Goal: Task Accomplishment & Management: Manage account settings

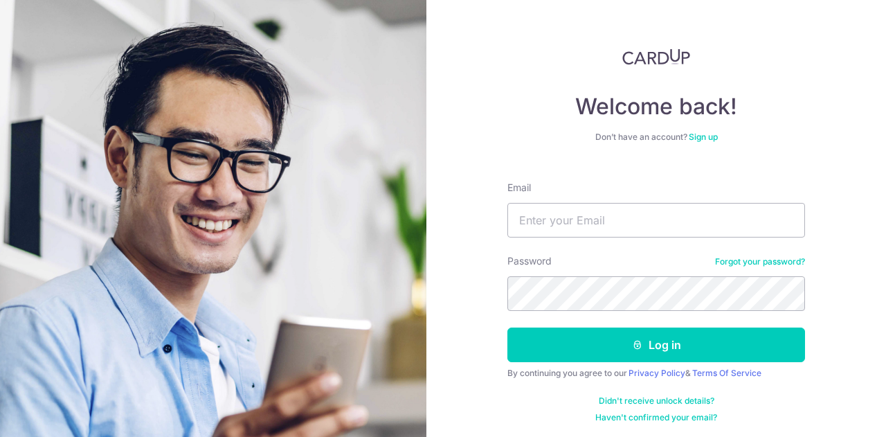
click at [479, 160] on div "Welcome back! Don’t have an account? Sign up Email Password Forgot your passwor…" at bounding box center [655, 218] width 459 height 437
click at [570, 213] on input "Email" at bounding box center [655, 220] width 297 height 35
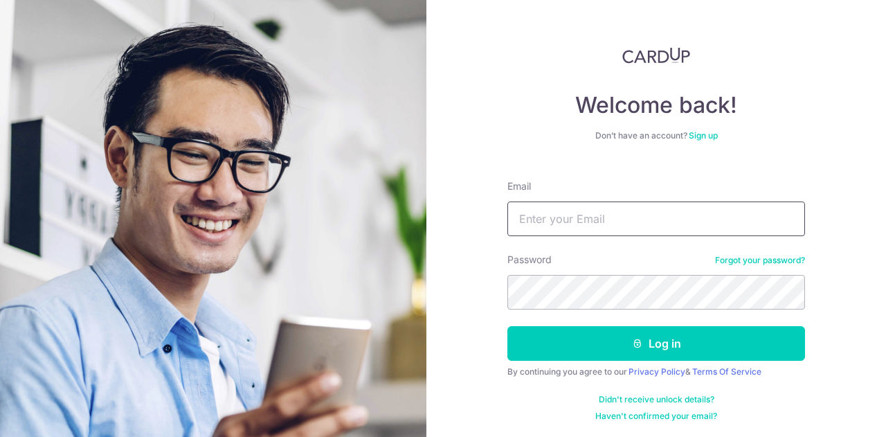
scroll to position [2, 0]
click at [448, 313] on div "Welcome back! Don’t have an account? Sign up Email Password Forgot your passwor…" at bounding box center [655, 218] width 459 height 437
click at [542, 219] on input "Email" at bounding box center [655, 218] width 297 height 35
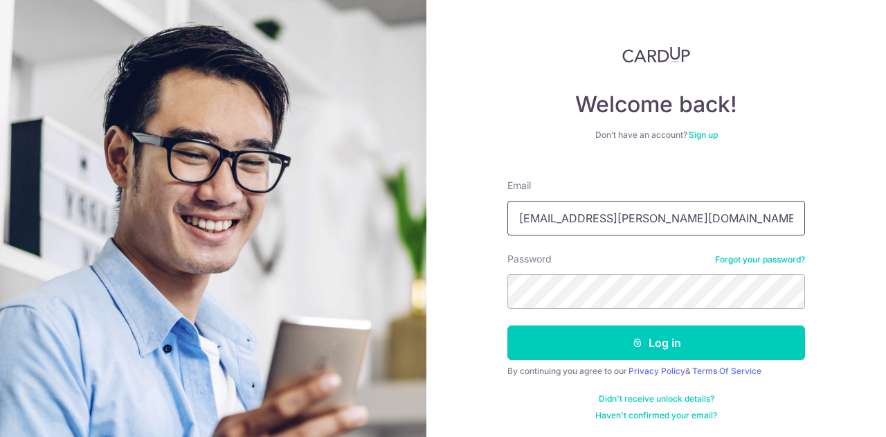
type input "[EMAIL_ADDRESS][PERSON_NAME][DOMAIN_NAME]"
click at [507, 325] on button "Log in" at bounding box center [655, 342] width 297 height 35
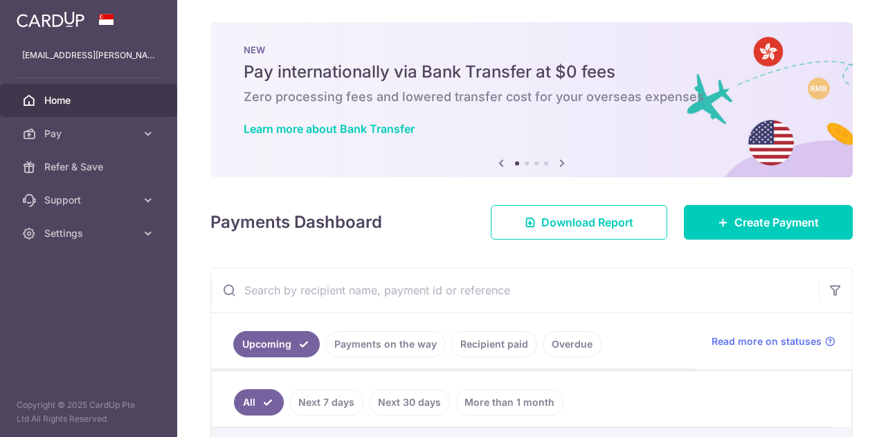
click at [407, 205] on div "Payments Dashboard Download Report Create Payment" at bounding box center [531, 219] width 642 height 40
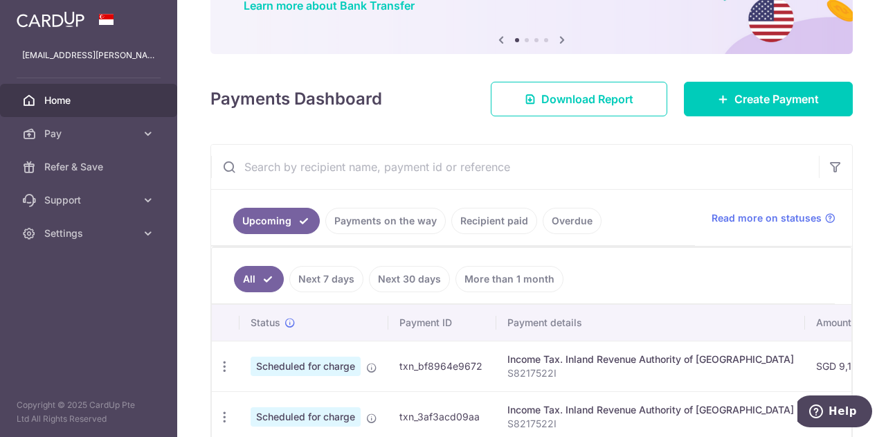
scroll to position [208, 0]
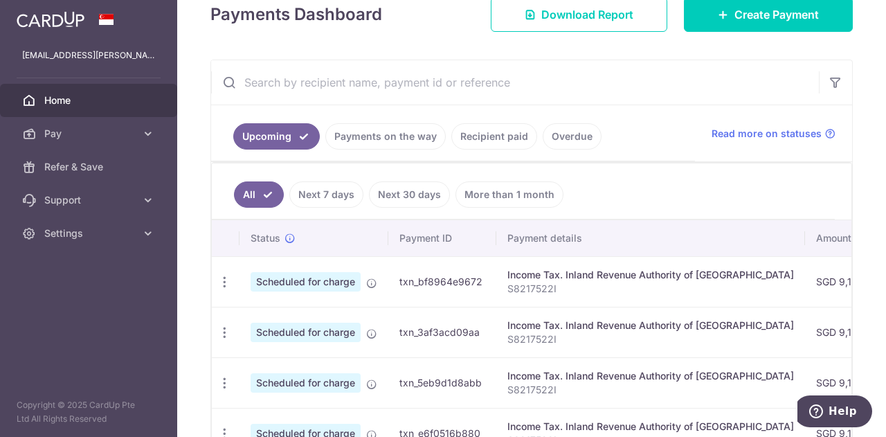
click at [202, 286] on div "× Pause Schedule Pause all future payments in this series Pause just this one p…" at bounding box center [531, 218] width 708 height 437
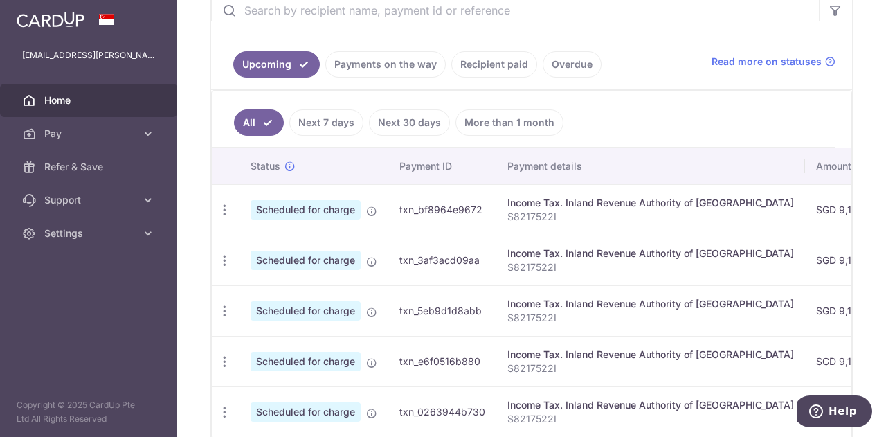
scroll to position [346, 0]
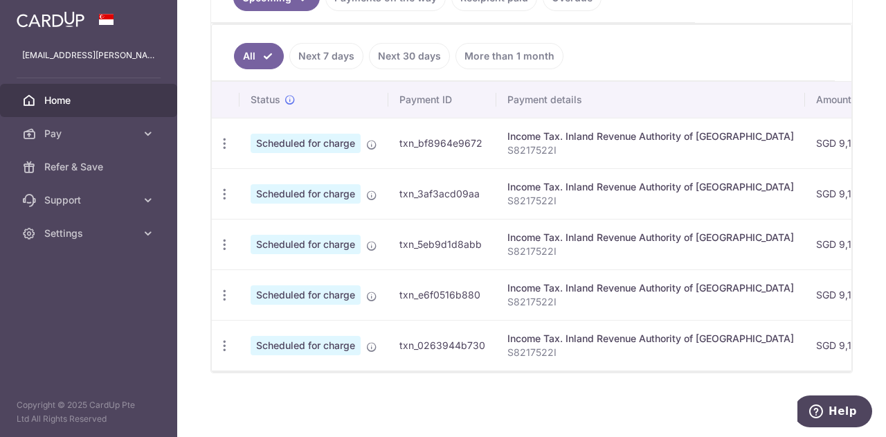
click at [325, 142] on span "Scheduled for charge" at bounding box center [305, 143] width 110 height 19
click at [328, 145] on span "Scheduled for charge" at bounding box center [305, 143] width 110 height 19
drag, startPoint x: 702, startPoint y: 156, endPoint x: 540, endPoint y: 161, distance: 162.0
click at [547, 161] on td "Income Tax. Inland Revenue Authority of [GEOGRAPHIC_DATA] S8217522I" at bounding box center [650, 143] width 309 height 51
click at [227, 143] on icon "button" at bounding box center [224, 143] width 15 height 15
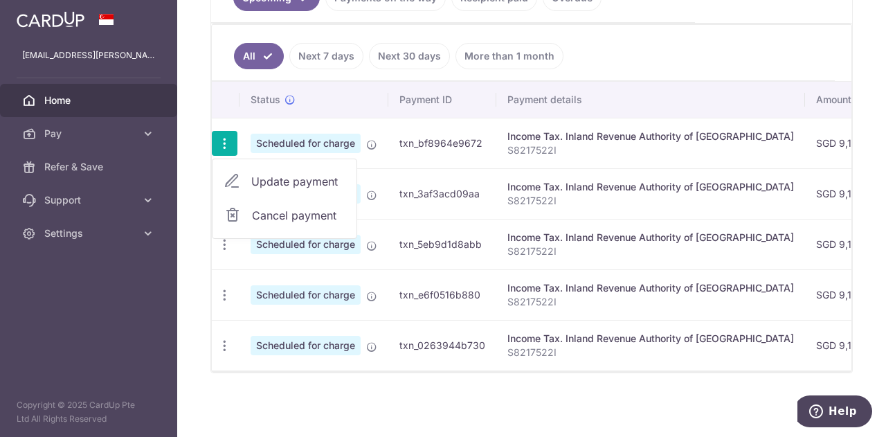
click at [195, 154] on div "× Pause Schedule Pause all future payments in this series Pause just this one p…" at bounding box center [531, 218] width 708 height 437
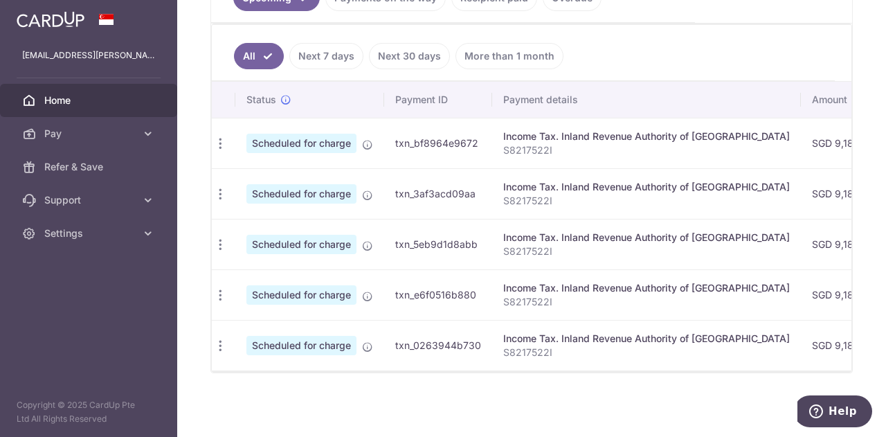
scroll to position [0, 0]
click at [256, 384] on div "× Pause Schedule Pause all future payments in this series Pause just this one p…" at bounding box center [531, 218] width 708 height 437
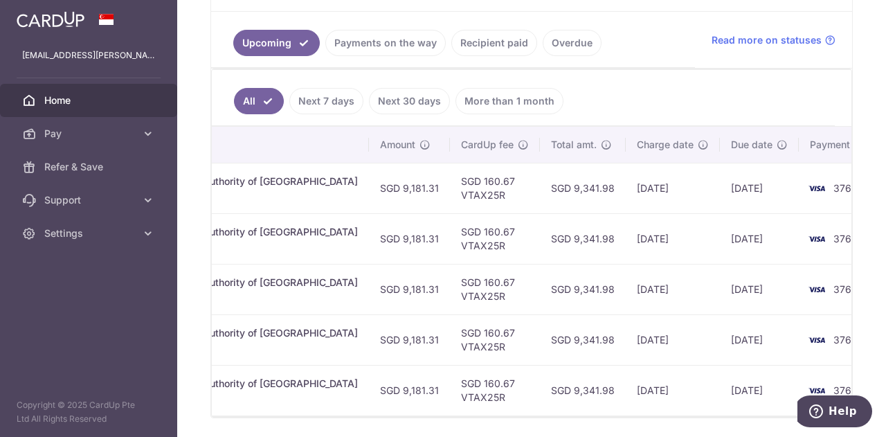
scroll to position [280, 0]
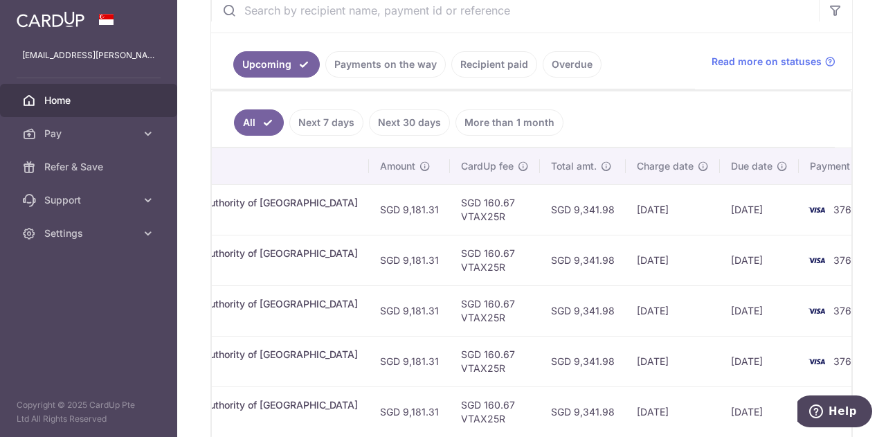
click at [477, 59] on link "Recipient paid" at bounding box center [494, 64] width 86 height 26
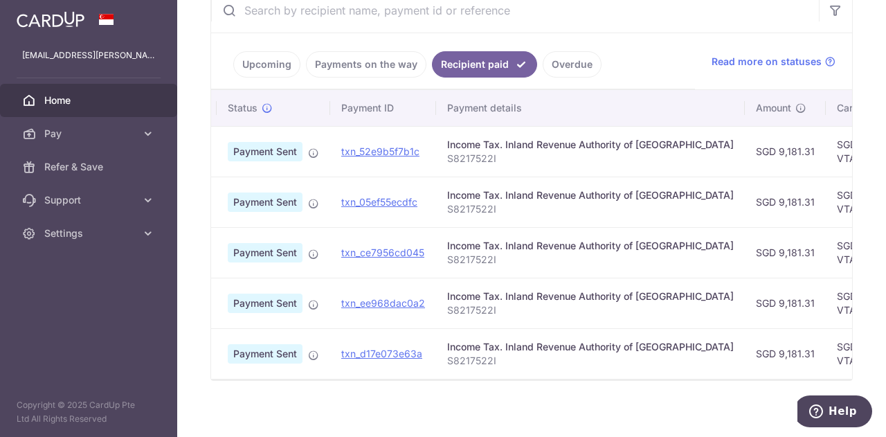
scroll to position [0, 0]
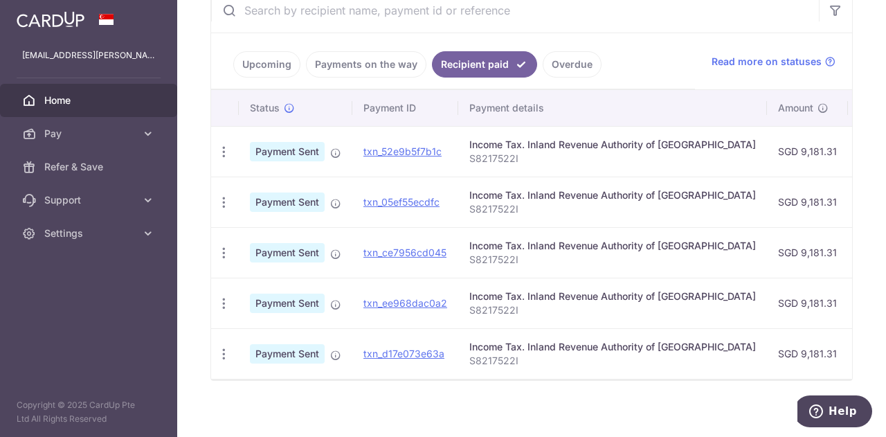
click at [244, 63] on link "Upcoming" at bounding box center [266, 64] width 67 height 26
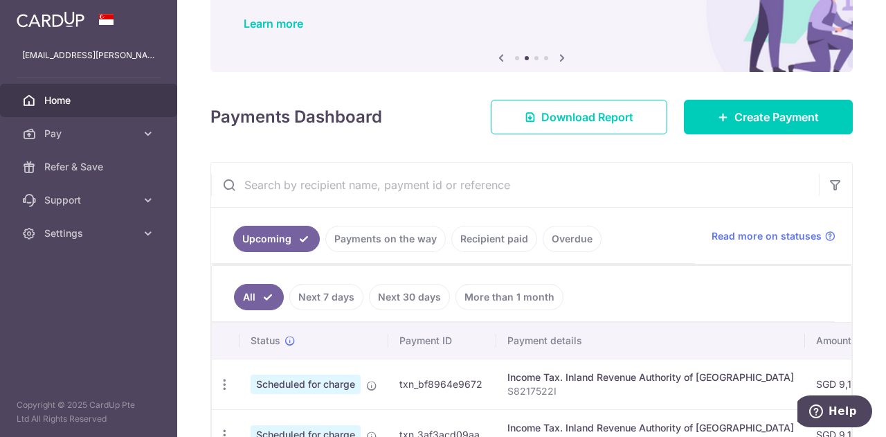
scroll to position [280, 0]
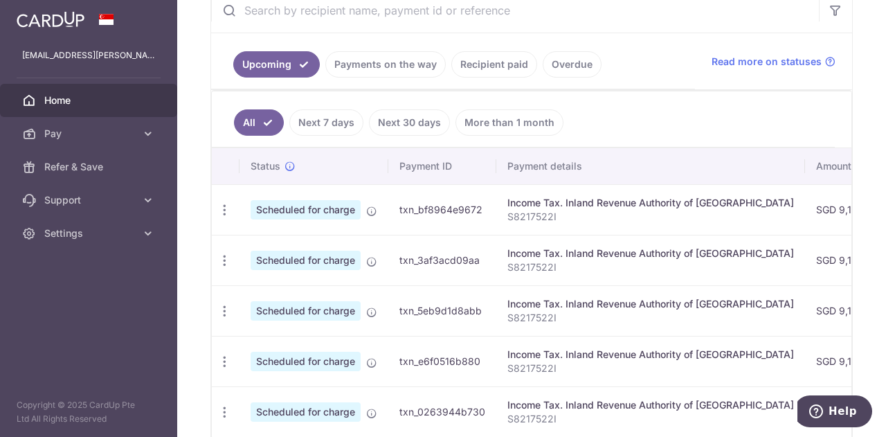
click at [369, 55] on link "Payments on the way" at bounding box center [385, 64] width 120 height 26
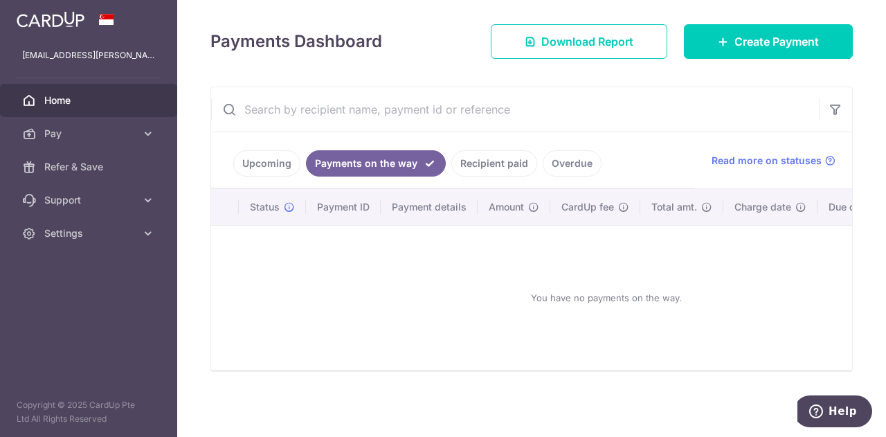
click at [271, 163] on link "Upcoming" at bounding box center [266, 163] width 67 height 26
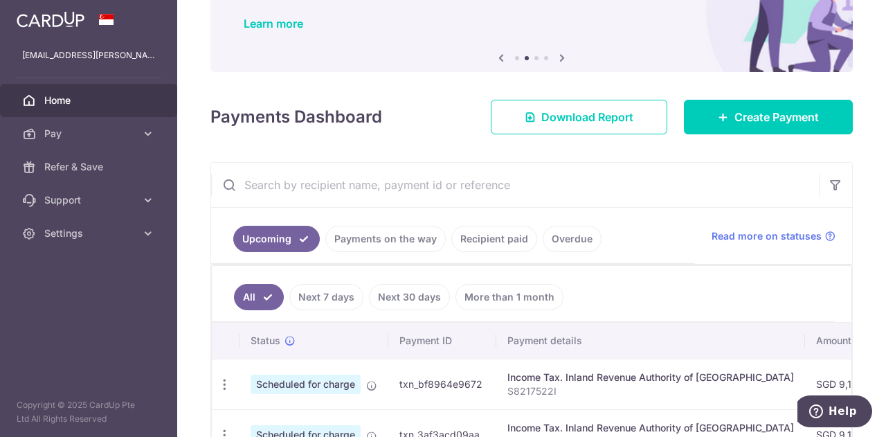
scroll to position [280, 0]
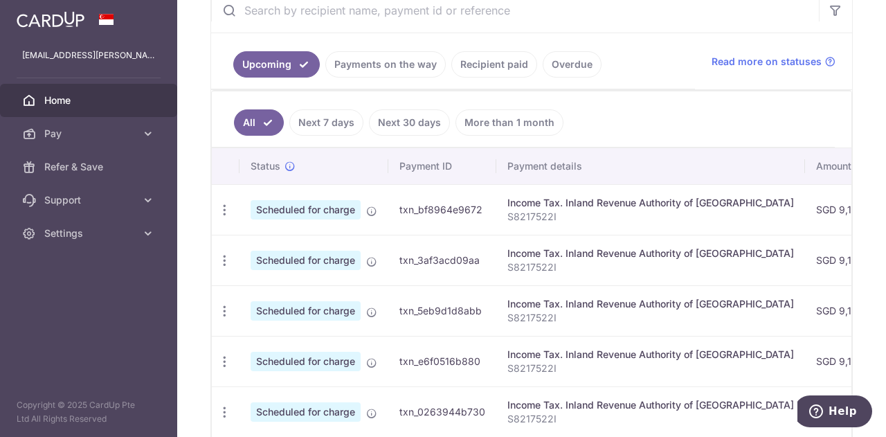
click at [192, 163] on div "× Pause Schedule Pause all future payments in this series Pause just this one p…" at bounding box center [531, 218] width 708 height 437
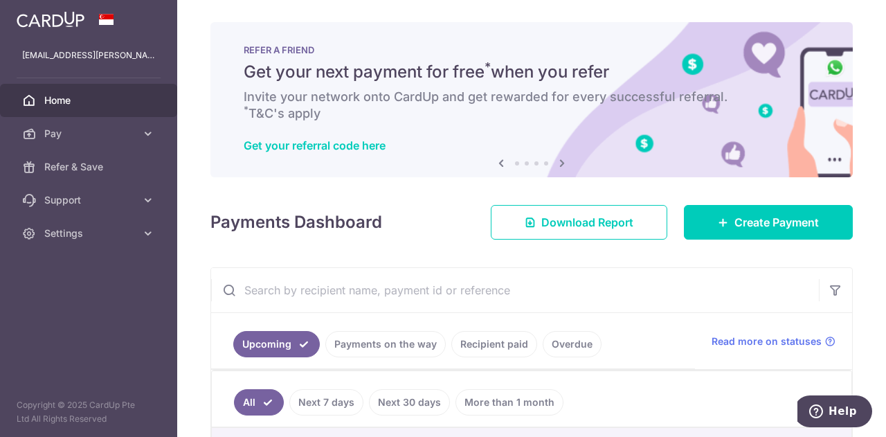
scroll to position [0, 0]
click at [418, 219] on div "Payments Dashboard Download Report Create Payment" at bounding box center [531, 219] width 642 height 40
click at [146, 132] on icon at bounding box center [148, 134] width 14 height 14
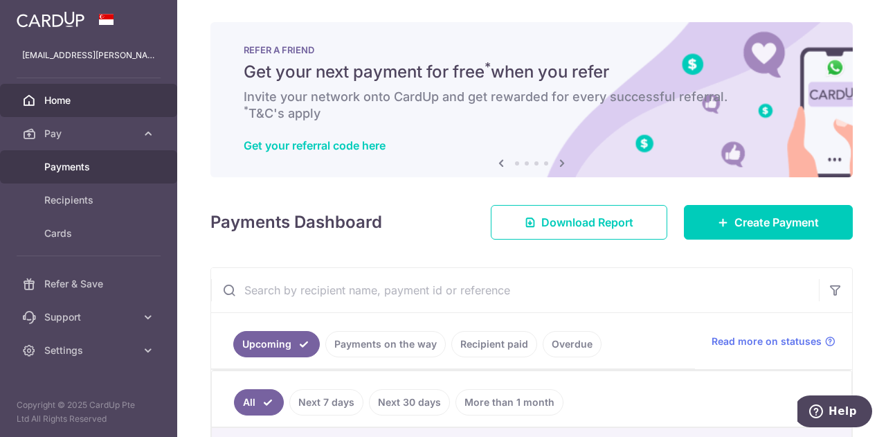
click at [108, 161] on span "Payments" at bounding box center [89, 167] width 91 height 14
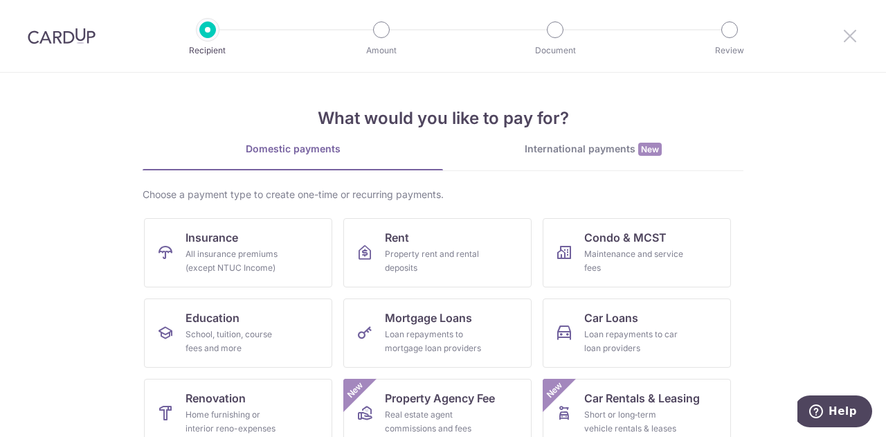
click at [841, 39] on icon at bounding box center [849, 35] width 17 height 17
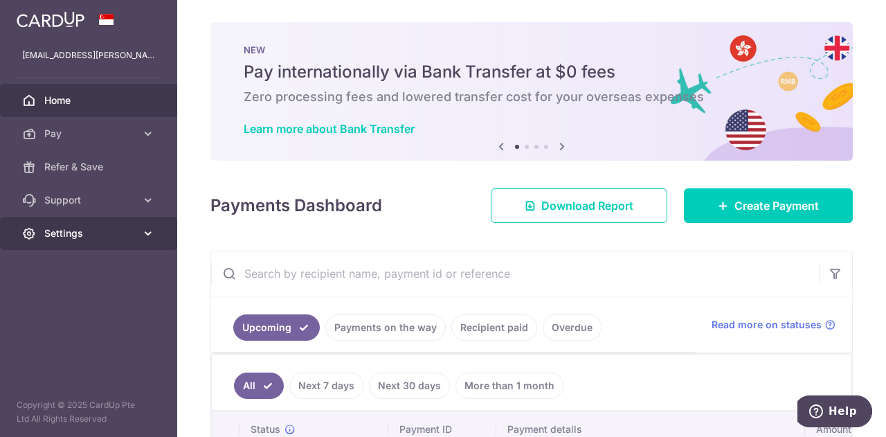
click at [102, 239] on span "Settings" at bounding box center [89, 233] width 91 height 14
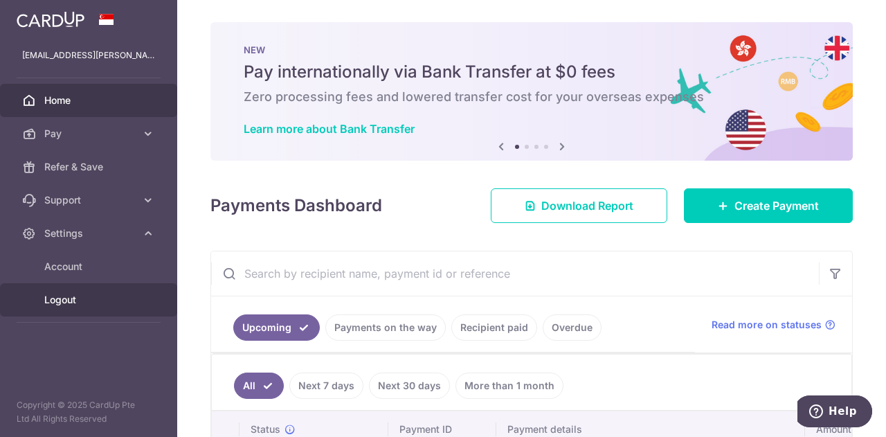
click at [90, 297] on span "Logout" at bounding box center [89, 300] width 91 height 14
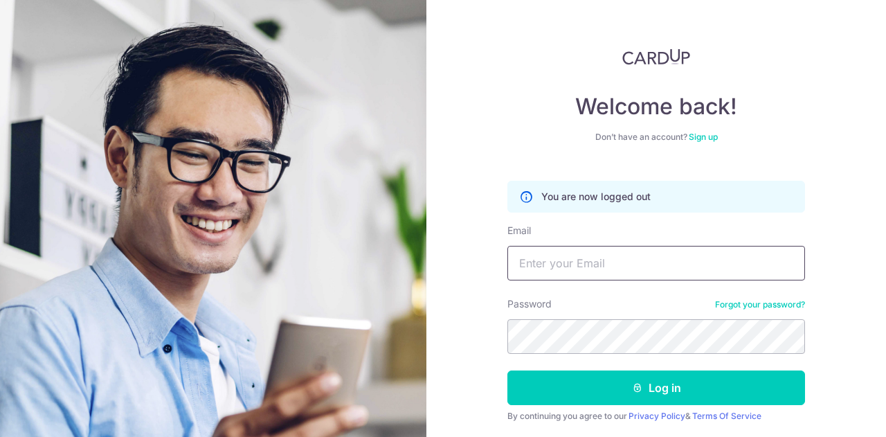
type input "[EMAIL_ADDRESS][PERSON_NAME][DOMAIN_NAME]"
click at [512, 122] on div "Welcome back! Don’t have an account? Sign up You are now logged out Email kas.l…" at bounding box center [655, 256] width 297 height 417
